Goal: Transaction & Acquisition: Purchase product/service

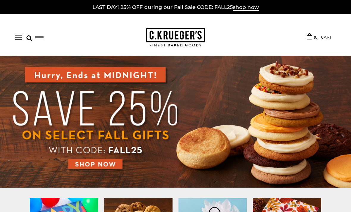
click at [19, 37] on button "Open navigation" at bounding box center [18, 37] width 7 height 5
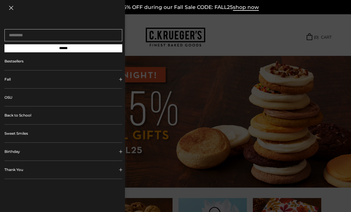
click at [272, 39] on div at bounding box center [175, 106] width 351 height 212
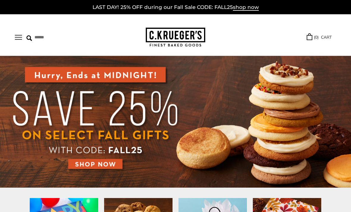
click at [87, 165] on img at bounding box center [175, 122] width 351 height 132
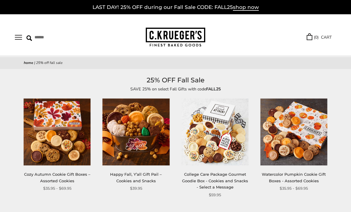
click at [16, 37] on button "Open navigation" at bounding box center [18, 37] width 7 height 5
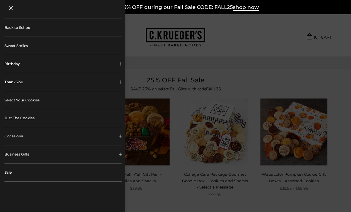
scroll to position [96, 0]
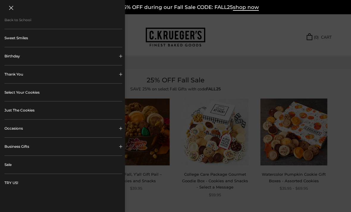
click at [13, 131] on button "Occasions" at bounding box center [63, 129] width 118 height 18
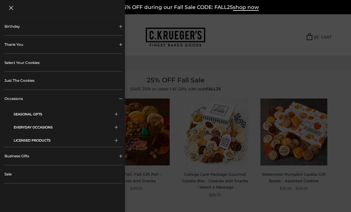
scroll to position [129, 0]
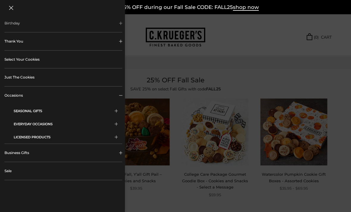
click at [17, 127] on button "EVERYDAY OCCASIONS" at bounding box center [66, 124] width 104 height 13
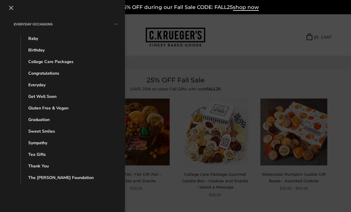
scroll to position [229, 0]
click at [33, 145] on link "Sympathy" at bounding box center [67, 142] width 79 height 6
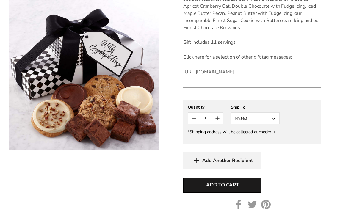
scroll to position [203, 0]
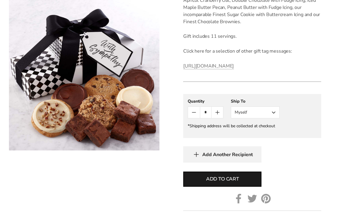
click at [261, 119] on button "Myself" at bounding box center [255, 113] width 49 height 12
click at [271, 140] on button "Other Recipient" at bounding box center [255, 134] width 48 height 11
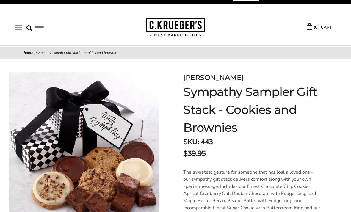
scroll to position [0, 0]
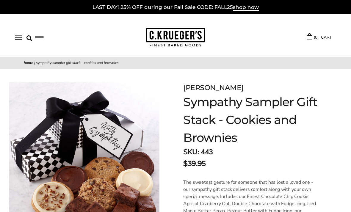
click at [217, 6] on link "LAST DAY! 25% OFF during our Fall Sale CODE: FALL25 shop now" at bounding box center [176, 7] width 166 height 7
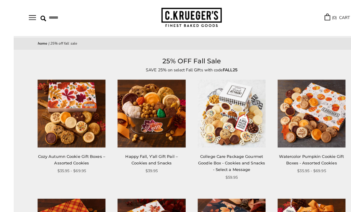
scroll to position [19, 0]
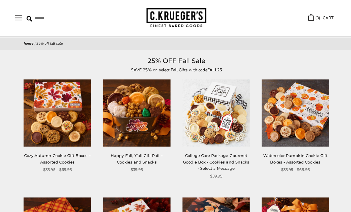
click at [46, 154] on link "Cozy Autumn Cookie Gift Boxes – Assorted Cookies" at bounding box center [57, 158] width 66 height 11
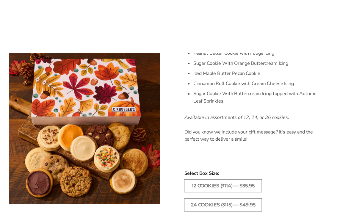
scroll to position [270, 0]
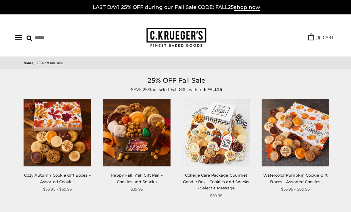
click at [21, 35] on button "Open navigation" at bounding box center [18, 37] width 7 height 5
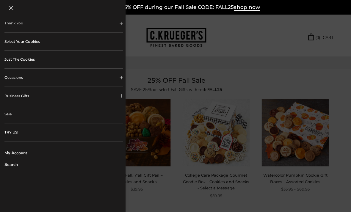
scroll to position [146, 0]
click at [25, 60] on link "Just The Cookies" at bounding box center [63, 60] width 118 height 18
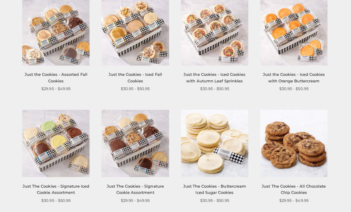
scroll to position [121, 0]
click at [44, 76] on link "Just the Cookies - Assorted Fall Cookies" at bounding box center [57, 77] width 62 height 11
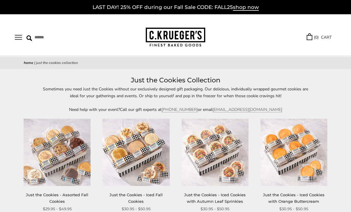
scroll to position [119, 0]
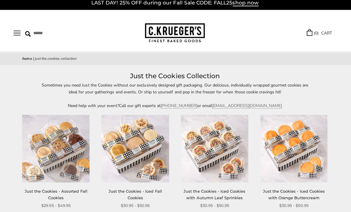
click at [19, 32] on button "Open navigation" at bounding box center [18, 33] width 7 height 5
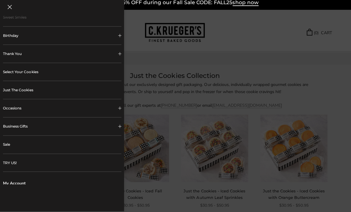
scroll to position [117, 0]
click at [12, 106] on button "Occasions" at bounding box center [63, 108] width 118 height 18
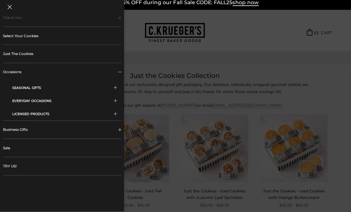
scroll to position [154, 0]
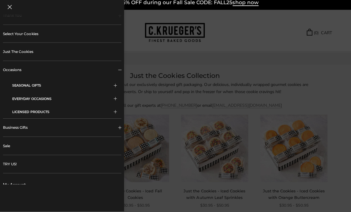
click at [20, 97] on button "EVERYDAY OCCASIONS" at bounding box center [66, 99] width 104 height 13
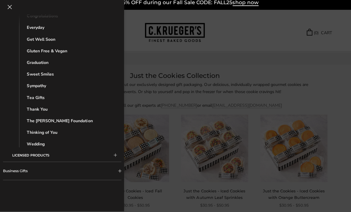
scroll to position [286, 0]
click at [29, 85] on link "Sympathy" at bounding box center [67, 86] width 79 height 6
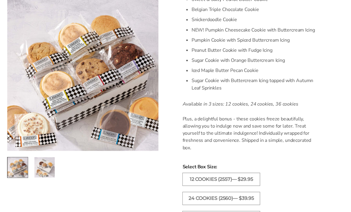
scroll to position [232, 0]
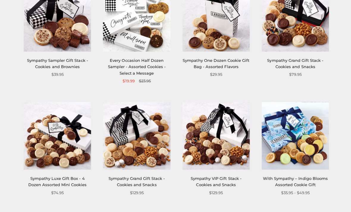
scroll to position [143, 0]
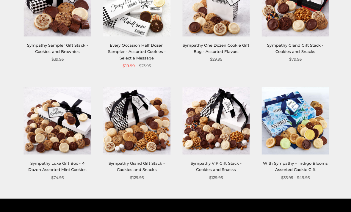
click at [310, 165] on link "With Sympathy – Indigo Blooms Assorted Cookie Gift" at bounding box center [294, 165] width 65 height 11
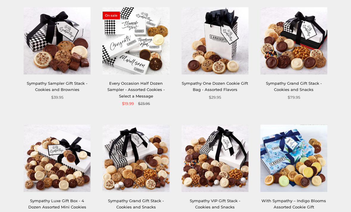
scroll to position [104, 0]
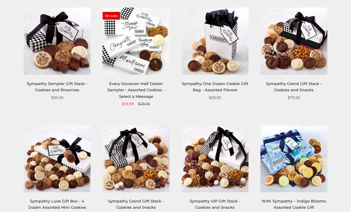
click at [306, 87] on link "Sympathy Grand Gift Stack - Cookies and Snacks" at bounding box center [294, 86] width 56 height 11
click at [145, 87] on link "Every Occasion Half Dozen Sampler - Assorted Cookies - Select a Message" at bounding box center [135, 90] width 57 height 18
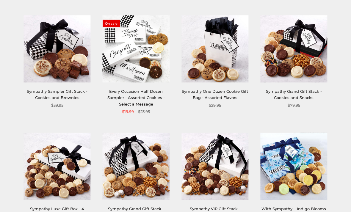
scroll to position [93, 0]
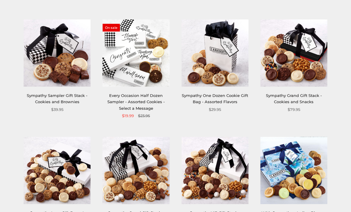
click at [226, 98] on link "Sympathy One Dozen Cookie Gift Bag - Assorted Flavors" at bounding box center [215, 98] width 66 height 11
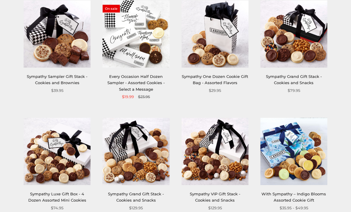
click at [42, 78] on link "Sympathy Sampler Gift Stack - Cookies and Brownies" at bounding box center [57, 79] width 61 height 11
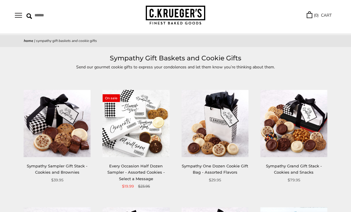
scroll to position [0, 0]
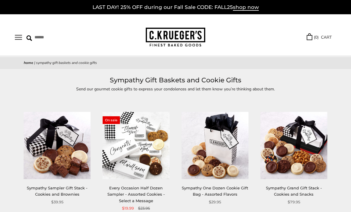
click at [20, 37] on button "Open navigation" at bounding box center [18, 37] width 7 height 5
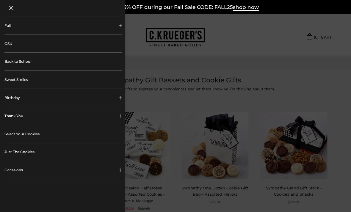
scroll to position [55, 0]
click at [18, 134] on link "Select Your Cookies" at bounding box center [63, 133] width 118 height 18
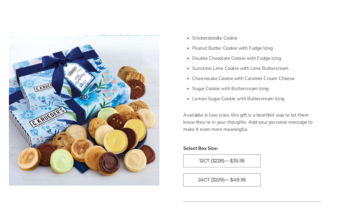
scroll to position [247, 0]
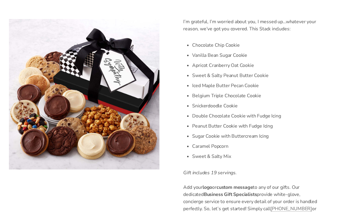
scroll to position [175, 0]
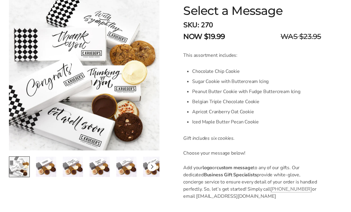
scroll to position [145, 0]
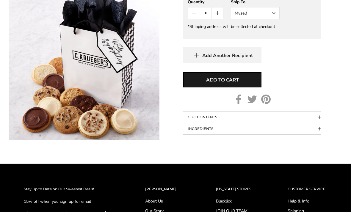
scroll to position [385, 0]
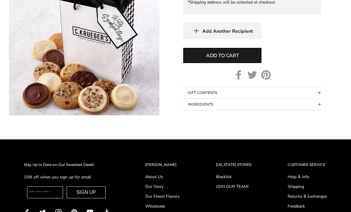
click at [309, 110] on button "INGREDIENTS" at bounding box center [252, 104] width 138 height 11
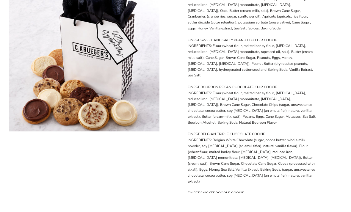
scroll to position [611, 0]
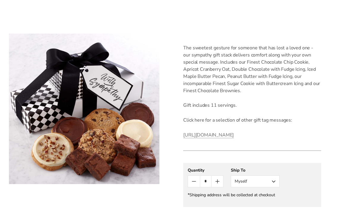
scroll to position [118, 0]
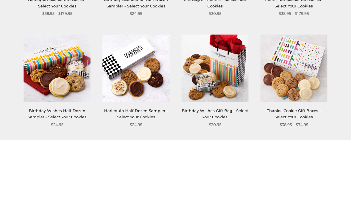
scroll to position [650, 0]
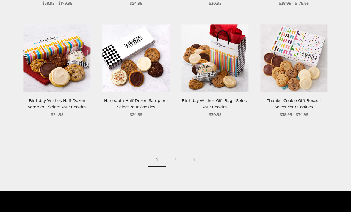
click at [195, 157] on link at bounding box center [194, 160] width 18 height 13
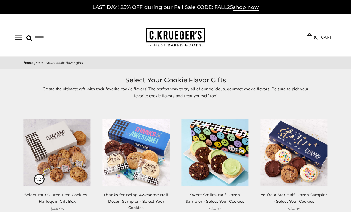
click at [19, 35] on button "Open navigation" at bounding box center [18, 37] width 7 height 5
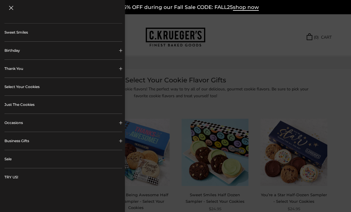
scroll to position [101, 0]
click at [12, 120] on button "Occasions" at bounding box center [63, 123] width 118 height 18
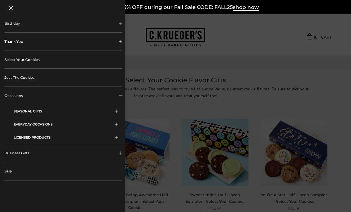
scroll to position [132, 0]
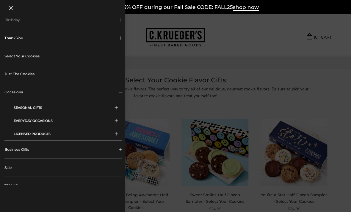
click at [20, 120] on button "EVERYDAY OCCASIONS" at bounding box center [66, 120] width 104 height 13
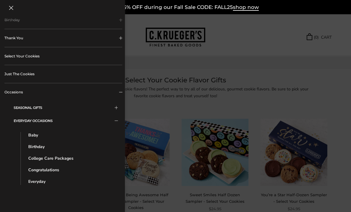
click at [15, 105] on button "SEASONAL GIFTS" at bounding box center [66, 107] width 104 height 13
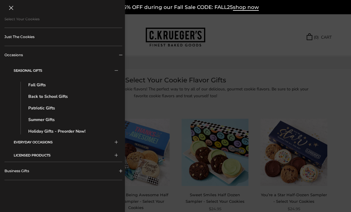
scroll to position [170, 0]
click at [24, 152] on button "LICENSED PRODUCTS" at bounding box center [66, 154] width 104 height 13
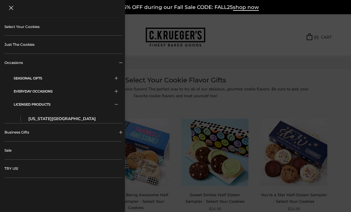
scroll to position [159, 0]
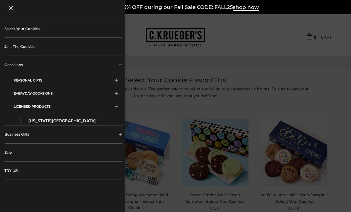
click at [25, 94] on button "EVERYDAY OCCASIONS" at bounding box center [66, 93] width 104 height 13
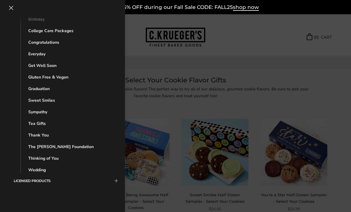
scroll to position [260, 0]
click at [38, 157] on link "Thinking of You" at bounding box center [67, 158] width 79 height 6
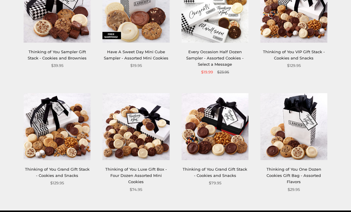
scroll to position [130, 0]
click at [52, 58] on link "Thinking of You Sampler Gift Stack - Cookies and Brownies" at bounding box center [57, 54] width 59 height 11
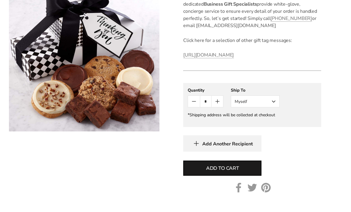
scroll to position [245, 0]
